Goal: Information Seeking & Learning: Learn about a topic

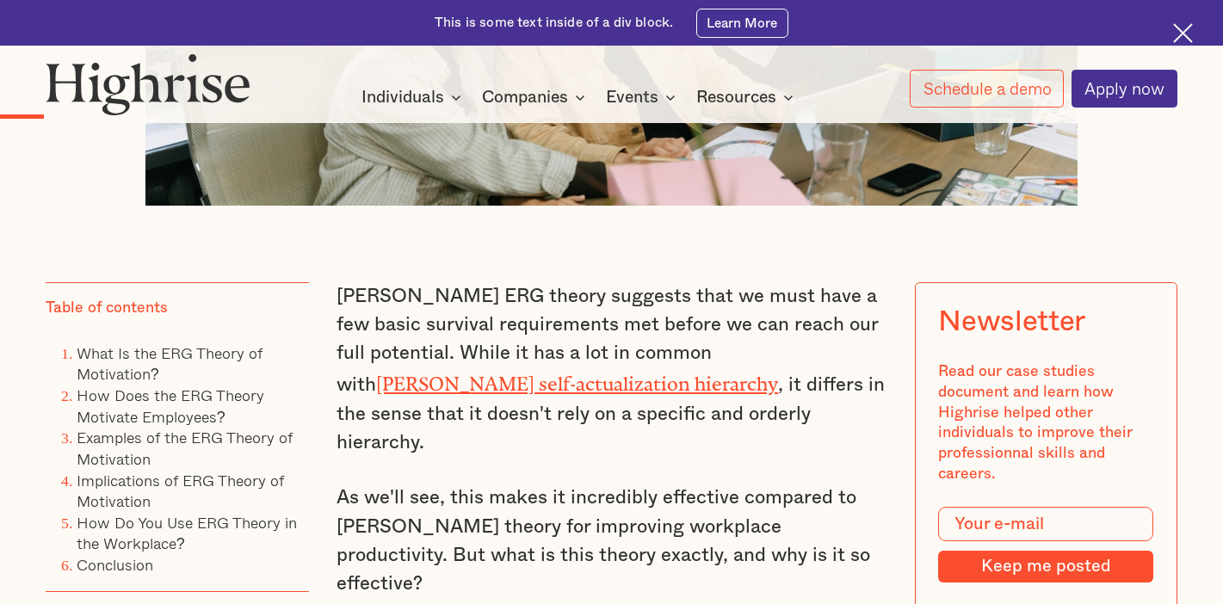
scroll to position [993, 0]
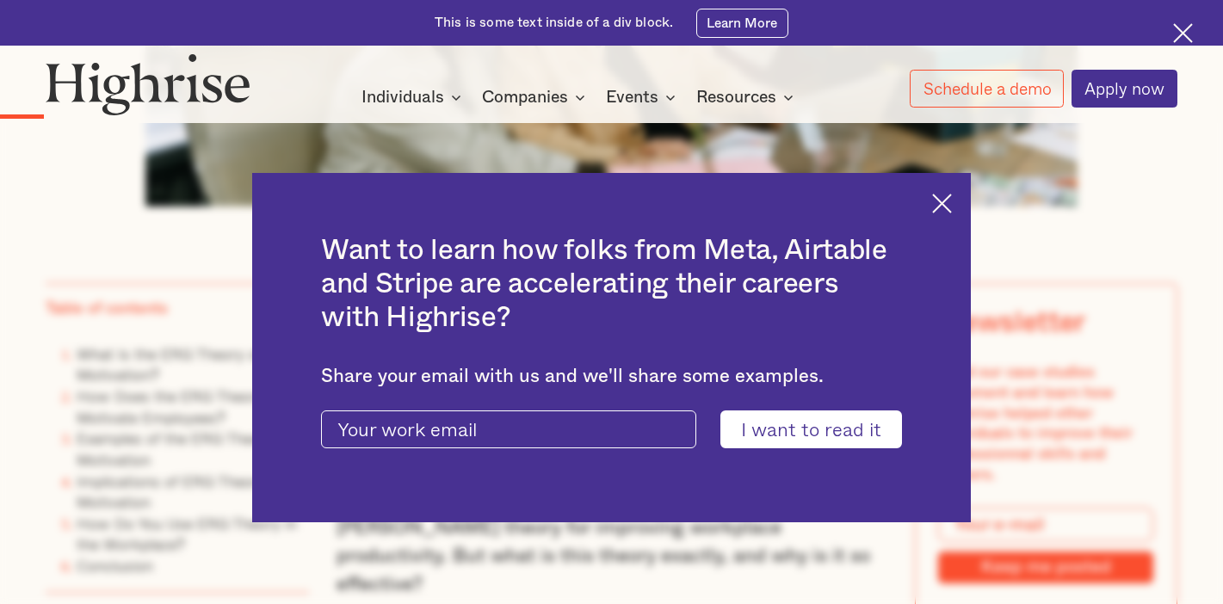
click at [950, 204] on img at bounding box center [942, 204] width 20 height 20
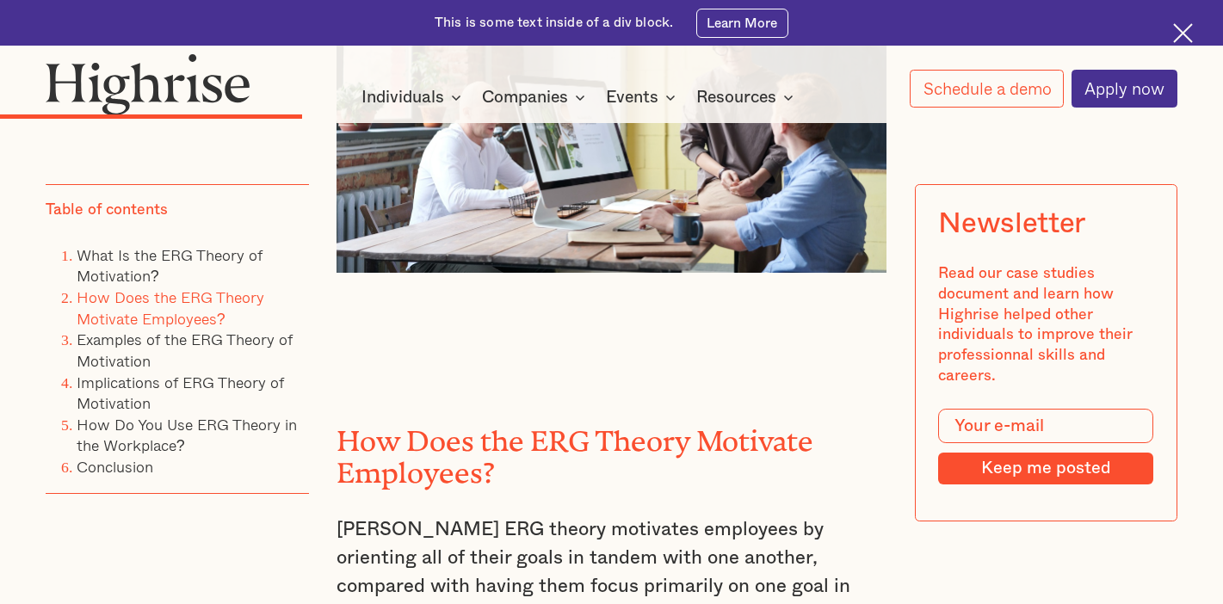
scroll to position [3110, 0]
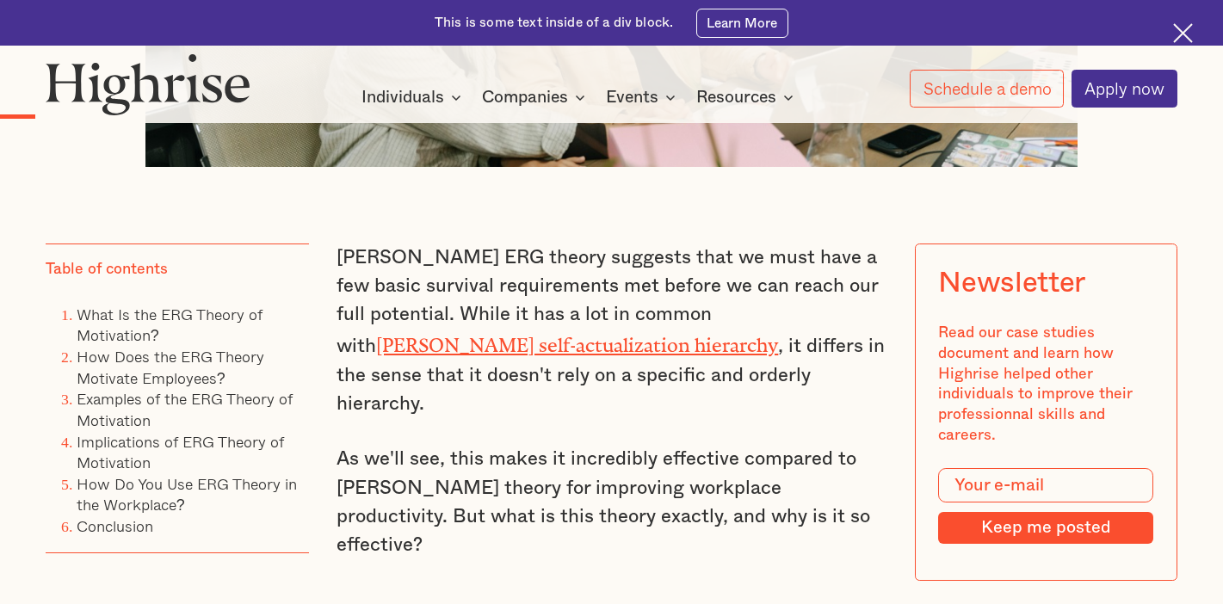
scroll to position [1053, 0]
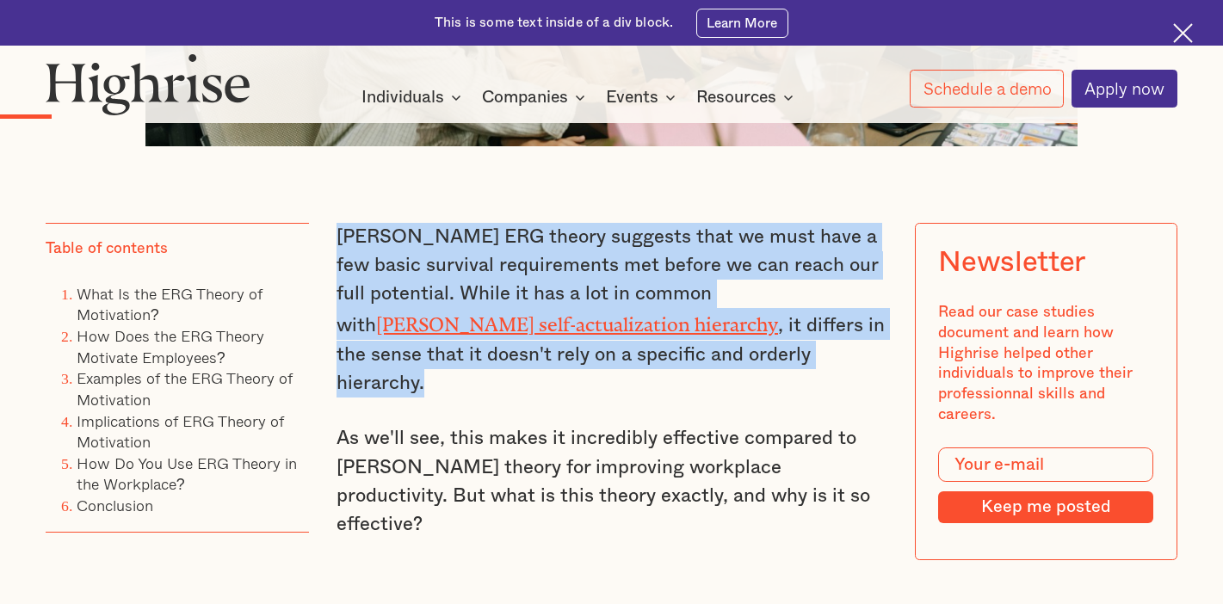
drag, startPoint x: 340, startPoint y: 169, endPoint x: 694, endPoint y: 292, distance: 374.6
click at [694, 292] on p "Alderfer's ERG theory suggests that we must have a few basic survival requireme…" at bounding box center [611, 311] width 549 height 176
copy p "Alderfer's ERG theory suggests that we must have a few basic survival requireme…"
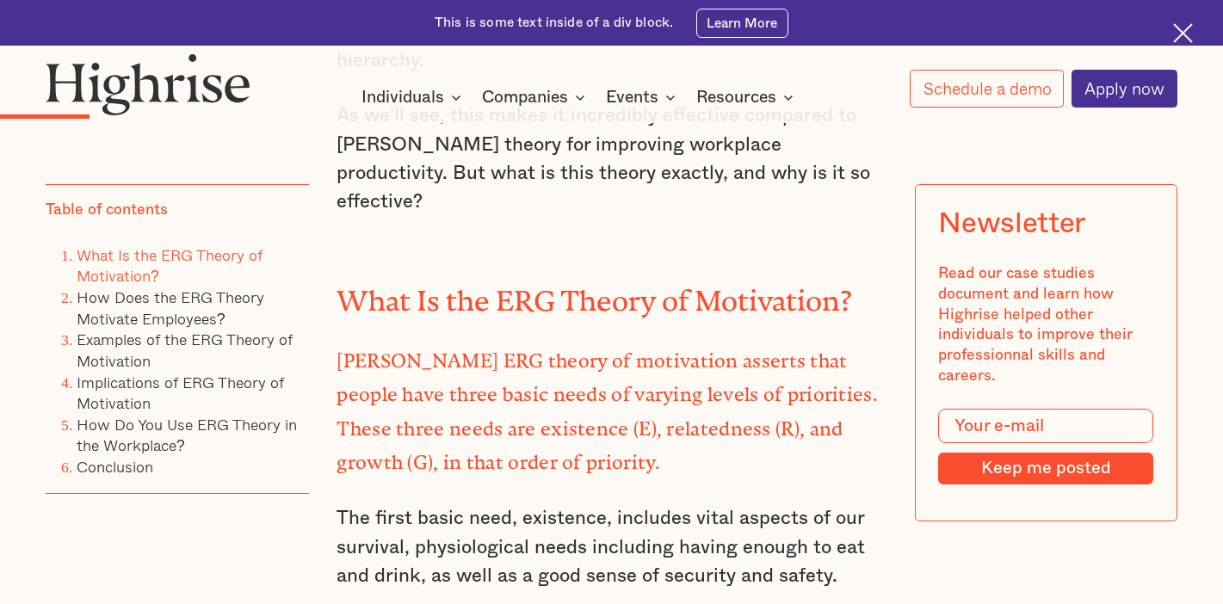
scroll to position [1371, 0]
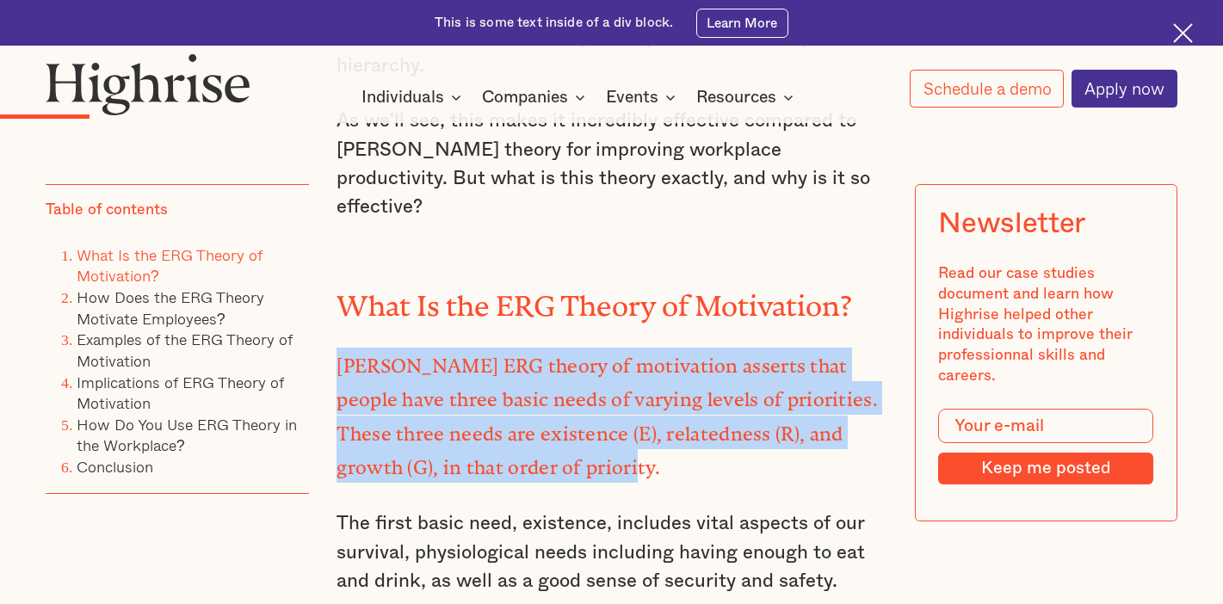
drag, startPoint x: 342, startPoint y: 238, endPoint x: 535, endPoint y: 329, distance: 213.8
click at [535, 348] on p "[PERSON_NAME] ERG theory of motivation asserts that people have three basic nee…" at bounding box center [611, 415] width 549 height 135
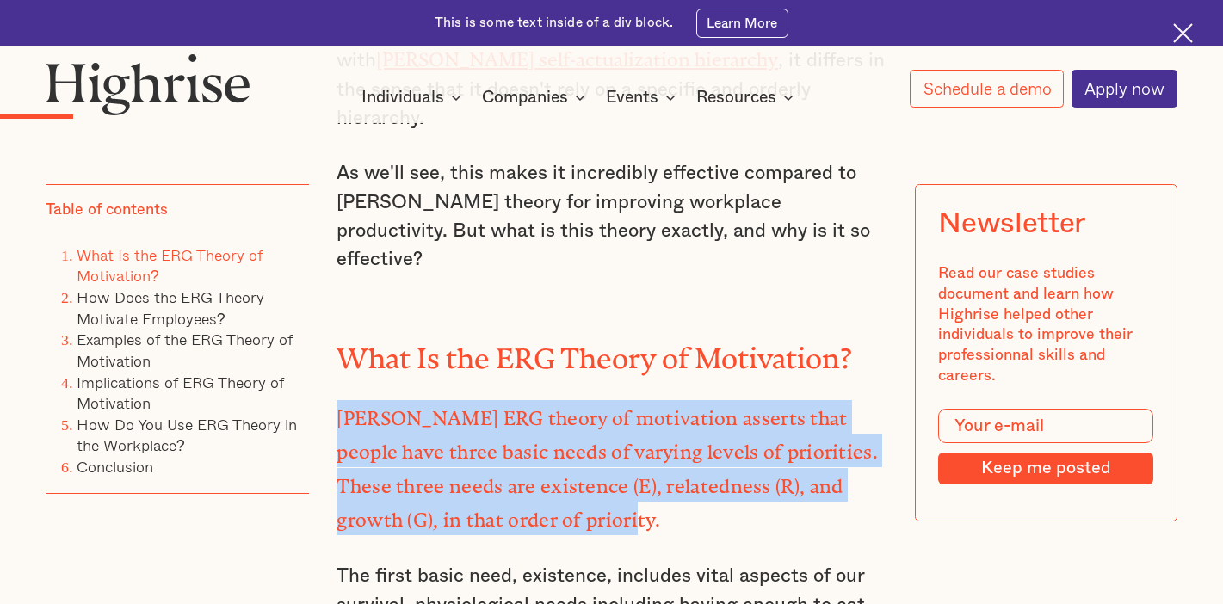
scroll to position [1241, 0]
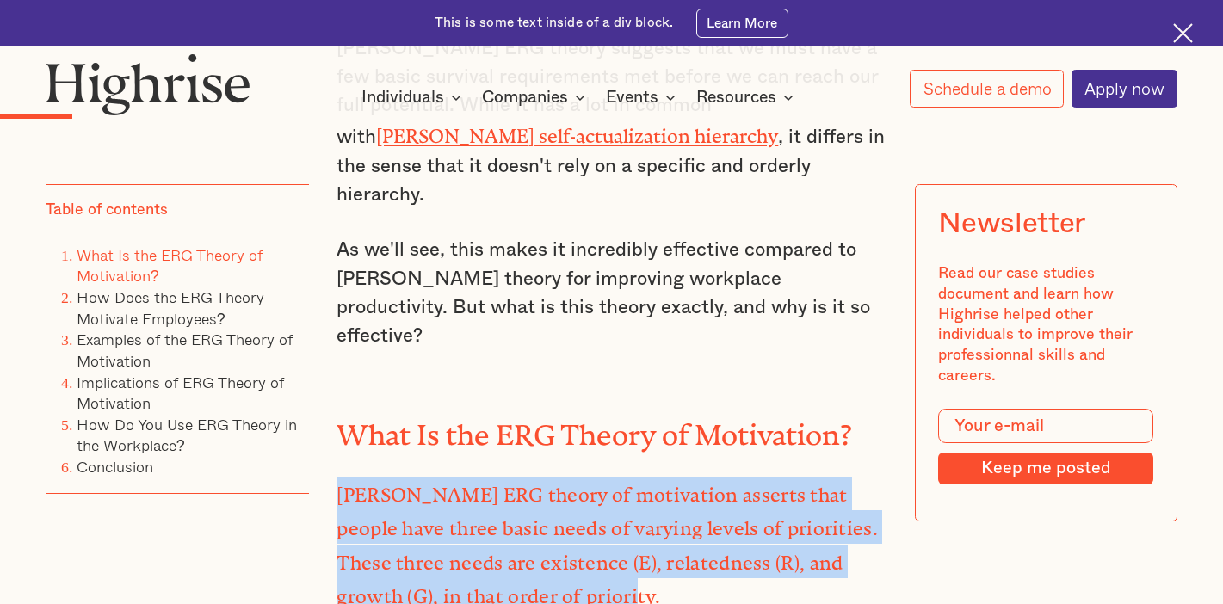
copy strong "[PERSON_NAME] ERG theory of motivation asserts that people have three basic nee…"
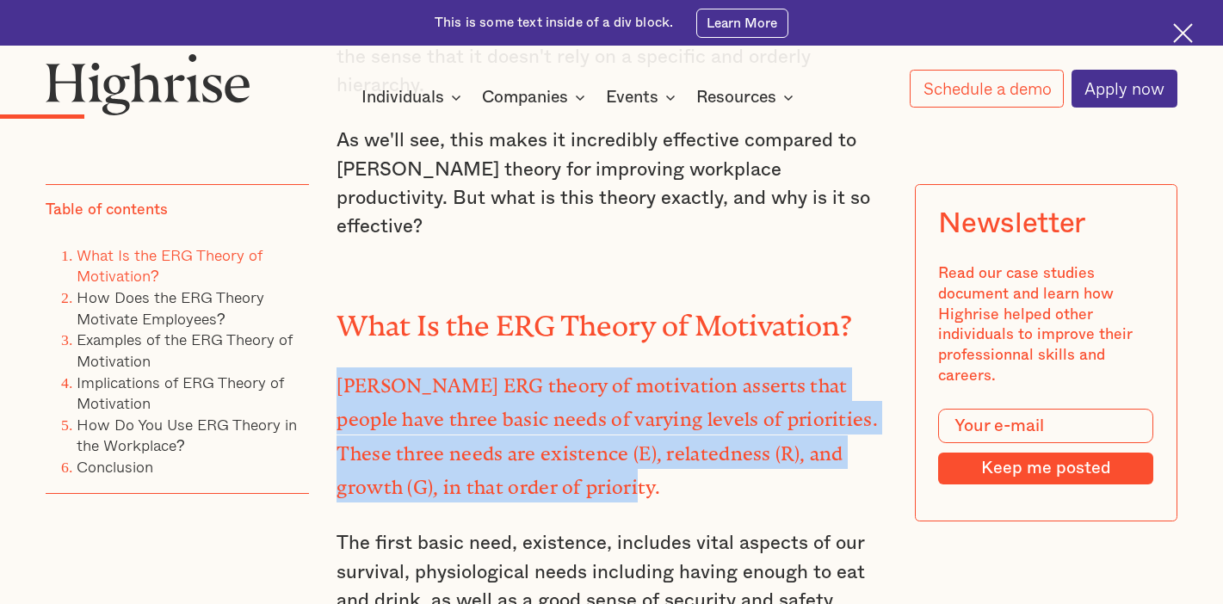
scroll to position [1363, 0]
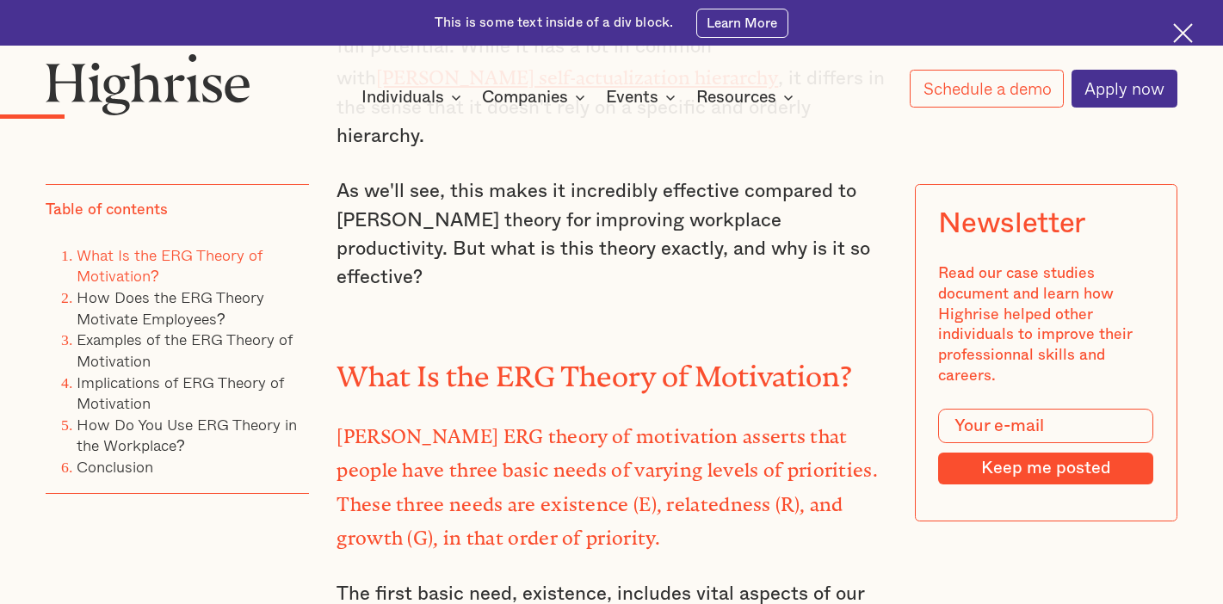
scroll to position [1359, 0]
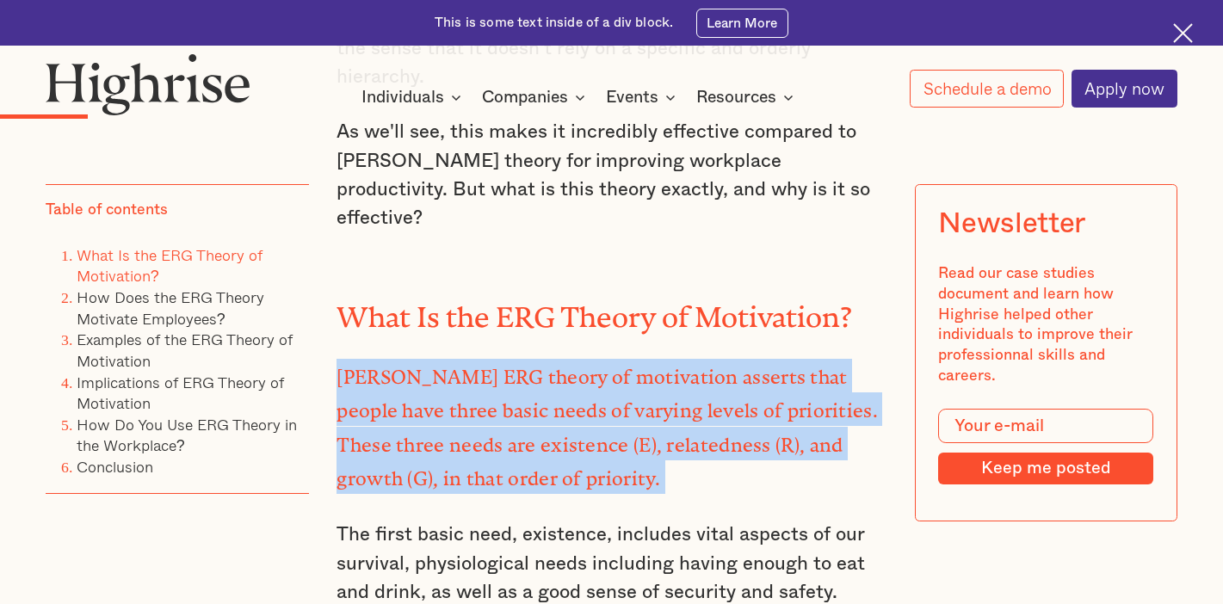
drag, startPoint x: 341, startPoint y: 250, endPoint x: 539, endPoint y: 356, distance: 224.5
copy strong "[PERSON_NAME] ERG theory of motivation asserts that people have three basic nee…"
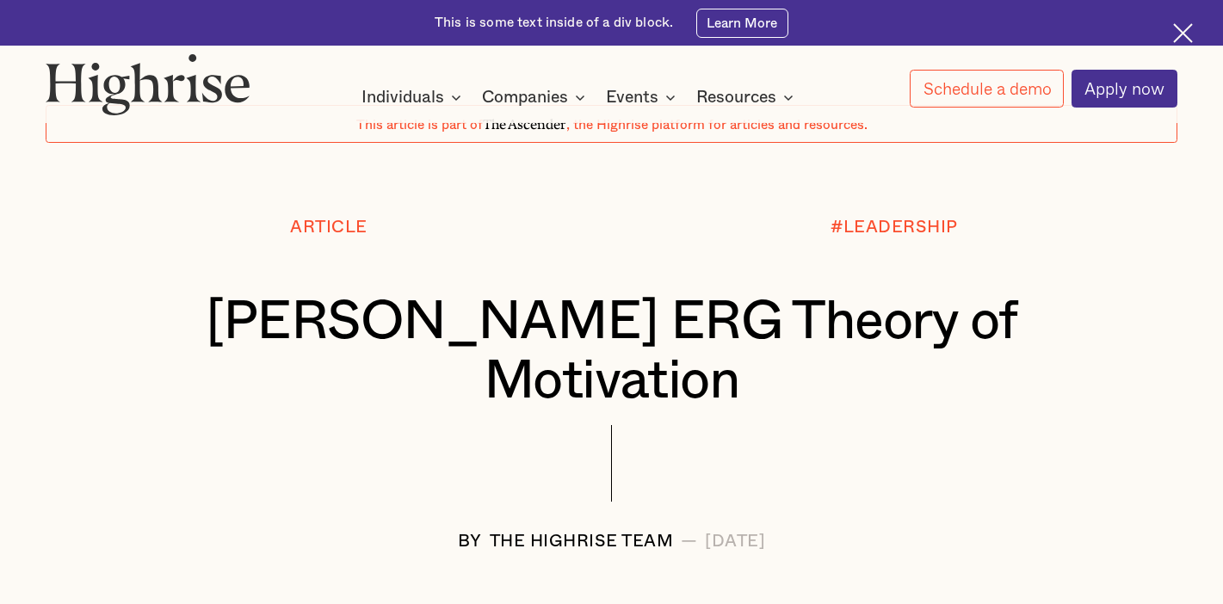
scroll to position [0, 0]
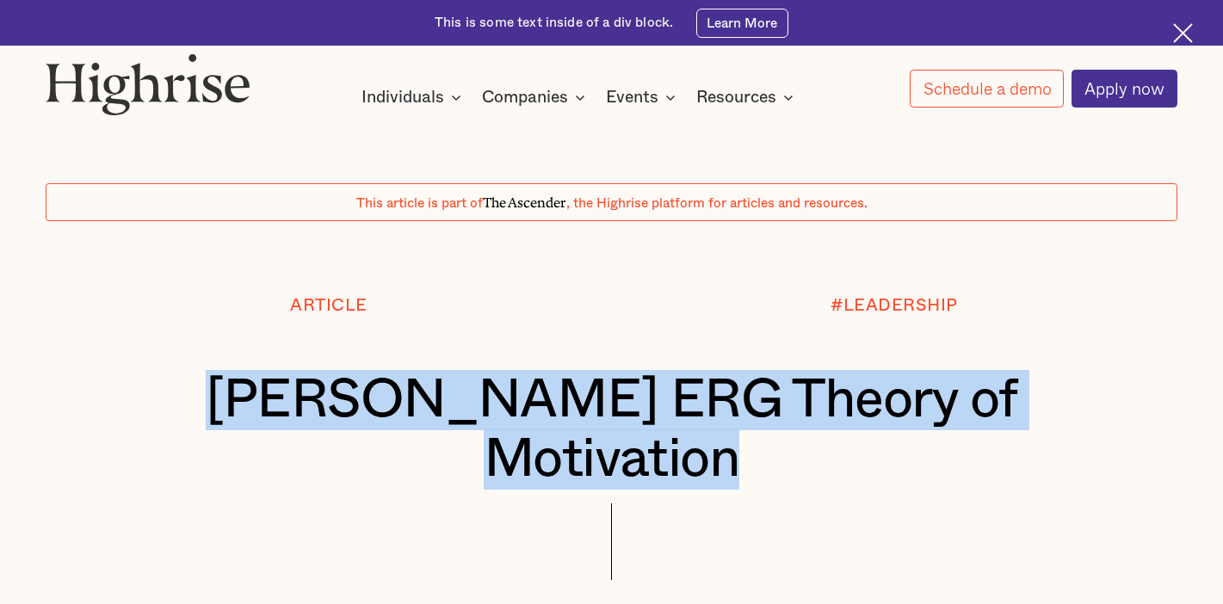
drag, startPoint x: 189, startPoint y: 398, endPoint x: 982, endPoint y: 454, distance: 795.7
click at [982, 455] on div "Article #LEADERSHIP [PERSON_NAME] ERG Theory of Motivation BY The Highrise Team…" at bounding box center [611, 463] width 1223 height 332
copy h1 "[PERSON_NAME] ERG Theory of Motivation"
drag, startPoint x: 390, startPoint y: 554, endPoint x: 625, endPoint y: 544, distance: 235.2
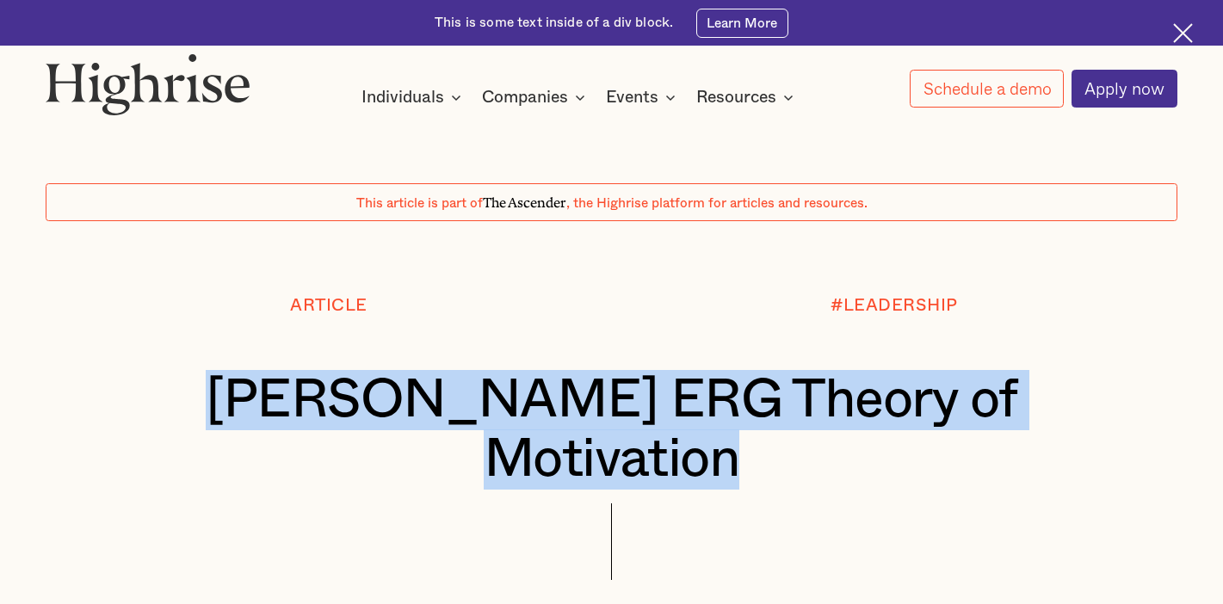
copy div "BY The Highrise Team —"
